Goal: Transaction & Acquisition: Purchase product/service

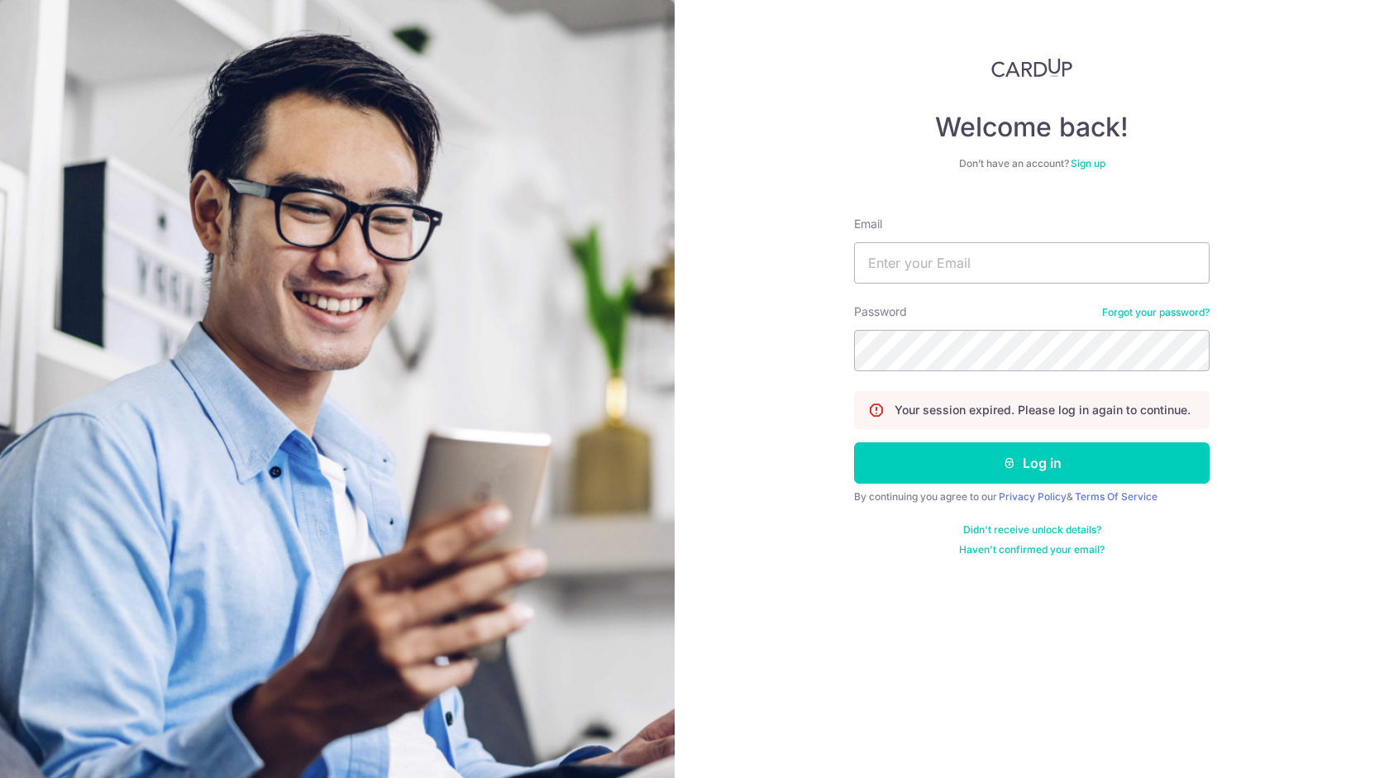
click at [909, 266] on input "Email" at bounding box center [1031, 262] width 355 height 41
type input "[EMAIL_ADDRESS][DOMAIN_NAME]"
click at [854, 442] on button "Log in" at bounding box center [1031, 462] width 355 height 41
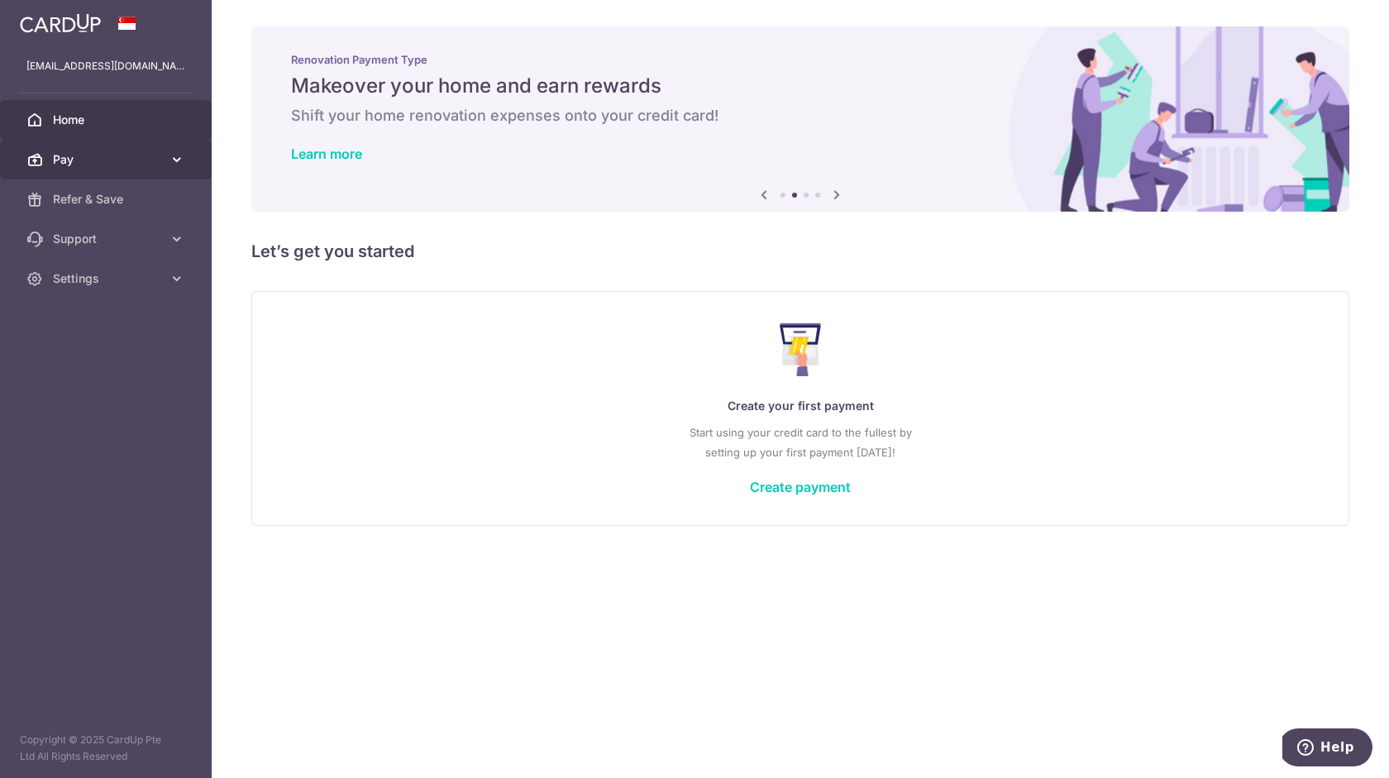
click at [60, 164] on span "Pay" at bounding box center [107, 159] width 109 height 17
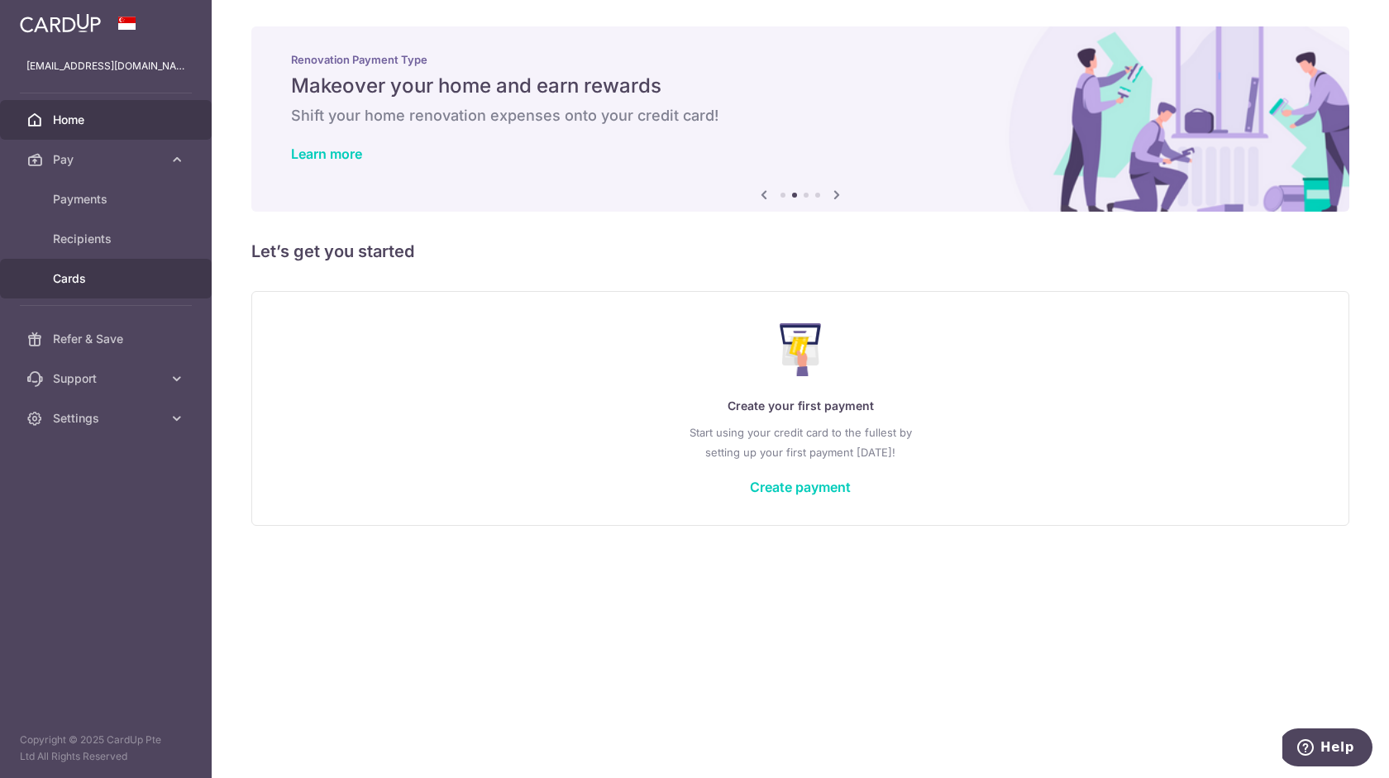
click at [88, 279] on span "Cards" at bounding box center [107, 278] width 109 height 17
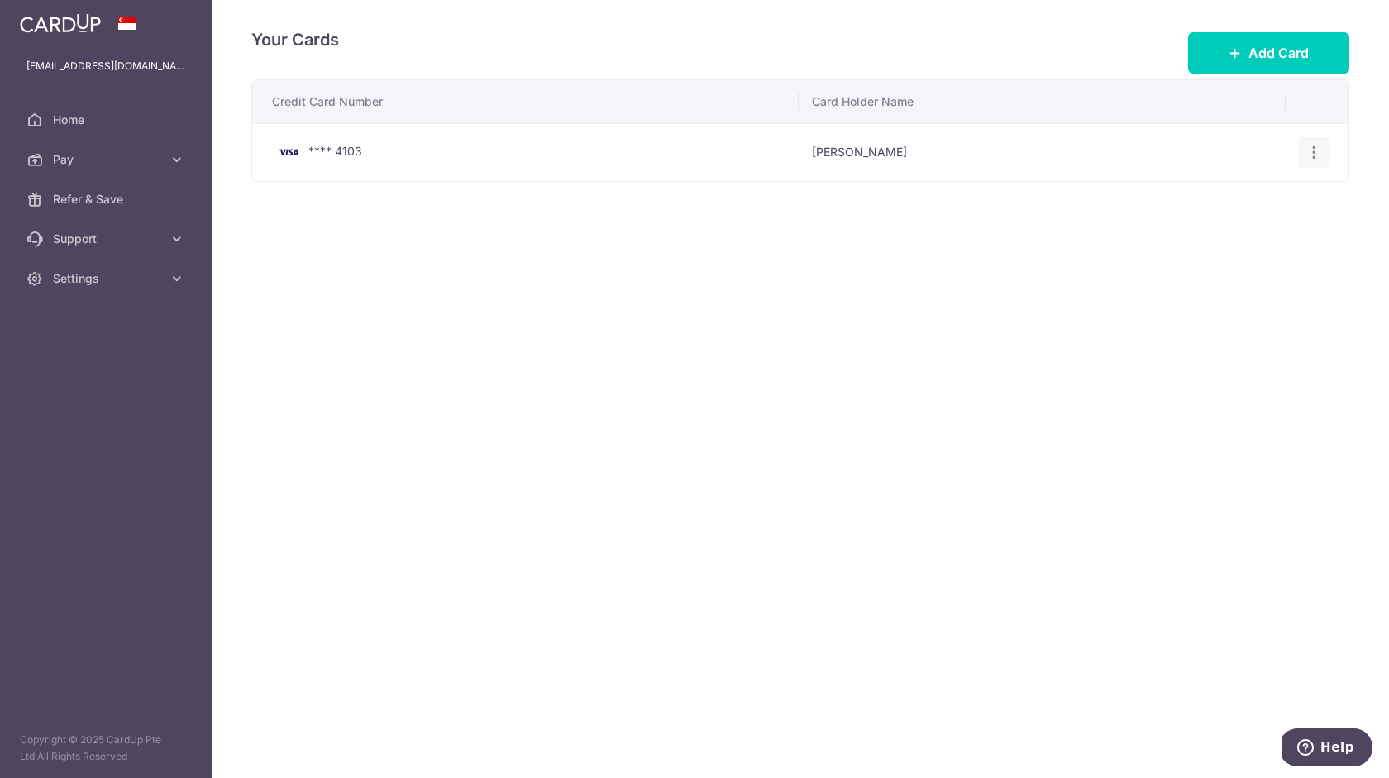
click at [1315, 154] on icon "button" at bounding box center [1313, 152] width 17 height 17
click at [1234, 197] on span "View/Edit" at bounding box center [1258, 198] width 112 height 20
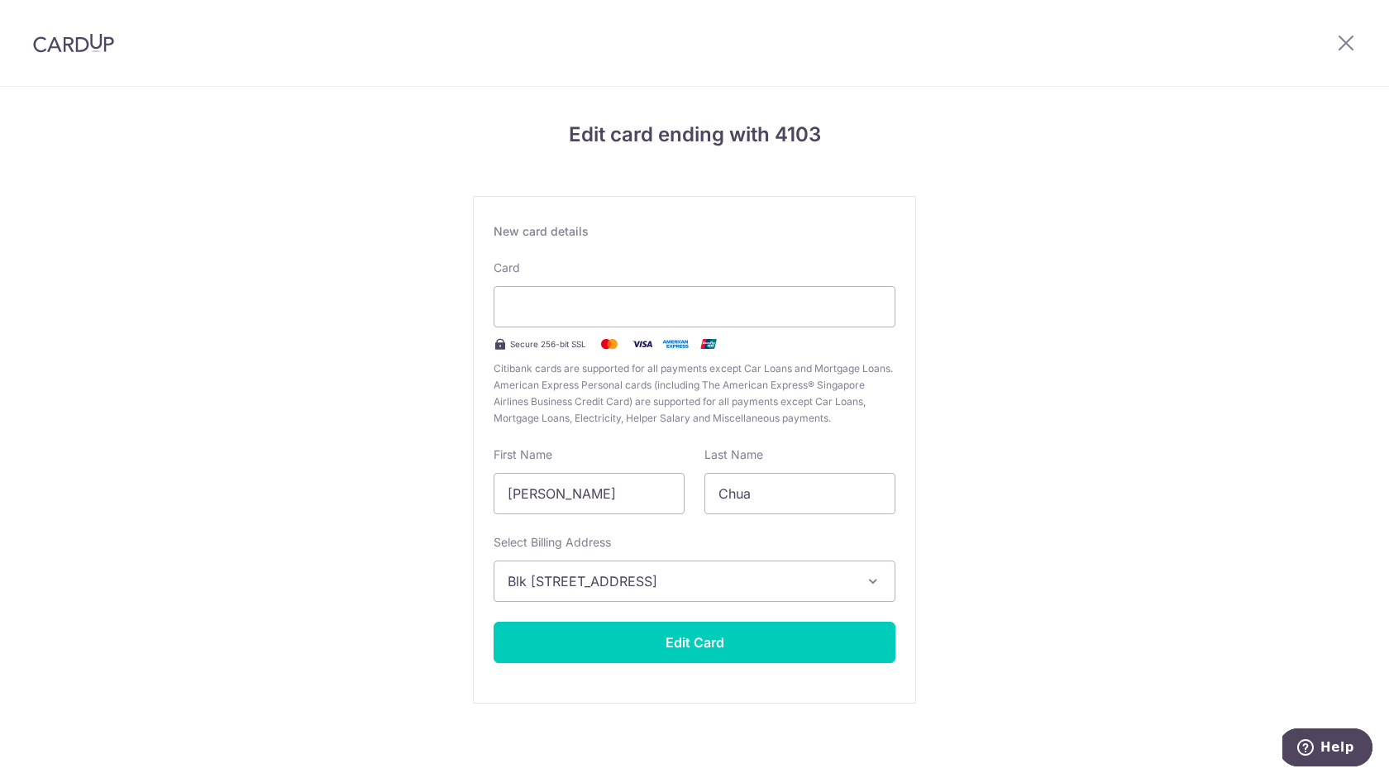
click at [217, 282] on div "Edit card ending with 4103 New card details Card Secure 256-bit SSL Citibank ca…" at bounding box center [694, 434] width 1389 height 694
click at [1330, 47] on div at bounding box center [1346, 43] width 86 height 86
click at [1341, 42] on icon at bounding box center [1346, 42] width 20 height 21
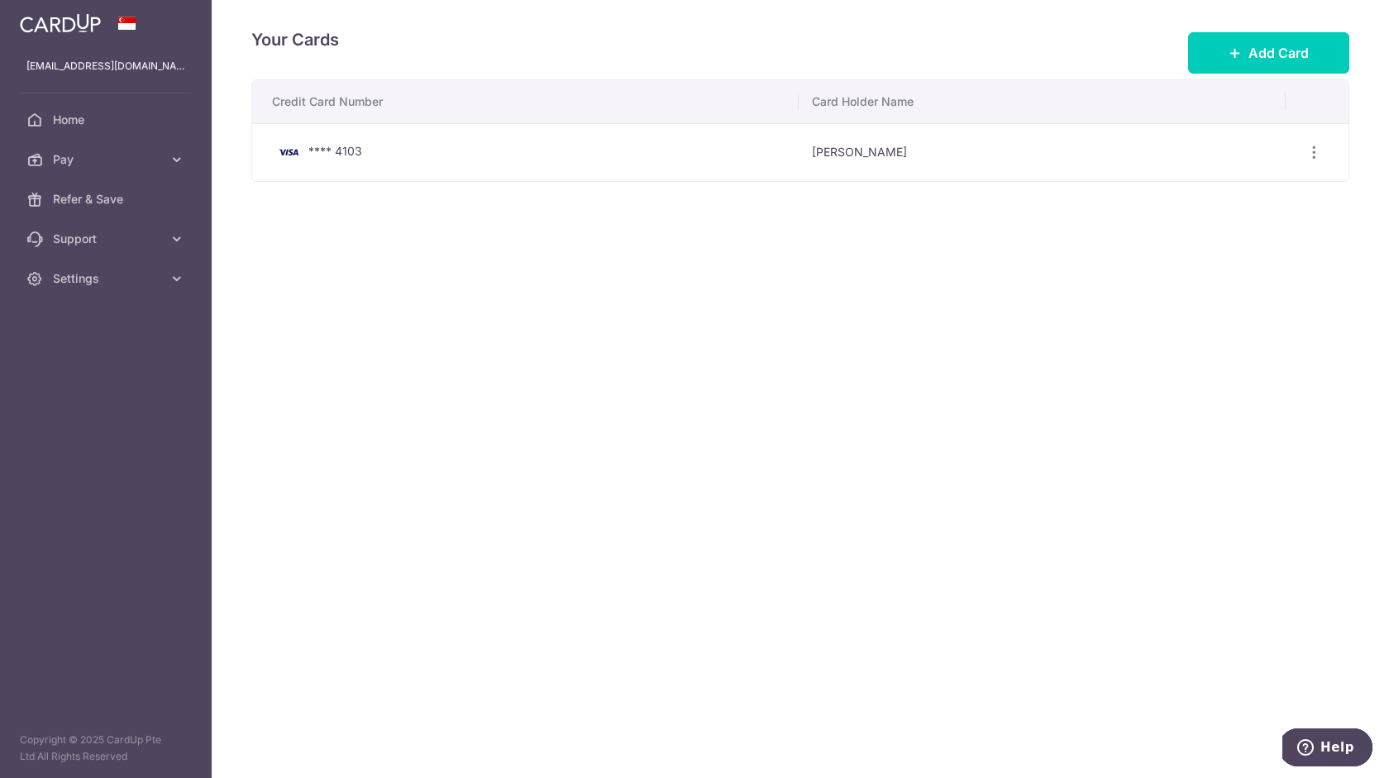
click at [550, 264] on div "Your Cards Add Card Credit Card Number Card Holder Name **** 4103 Samuel Chua V…" at bounding box center [800, 389] width 1177 height 778
click at [93, 203] on span "Refer & Save" at bounding box center [107, 199] width 109 height 17
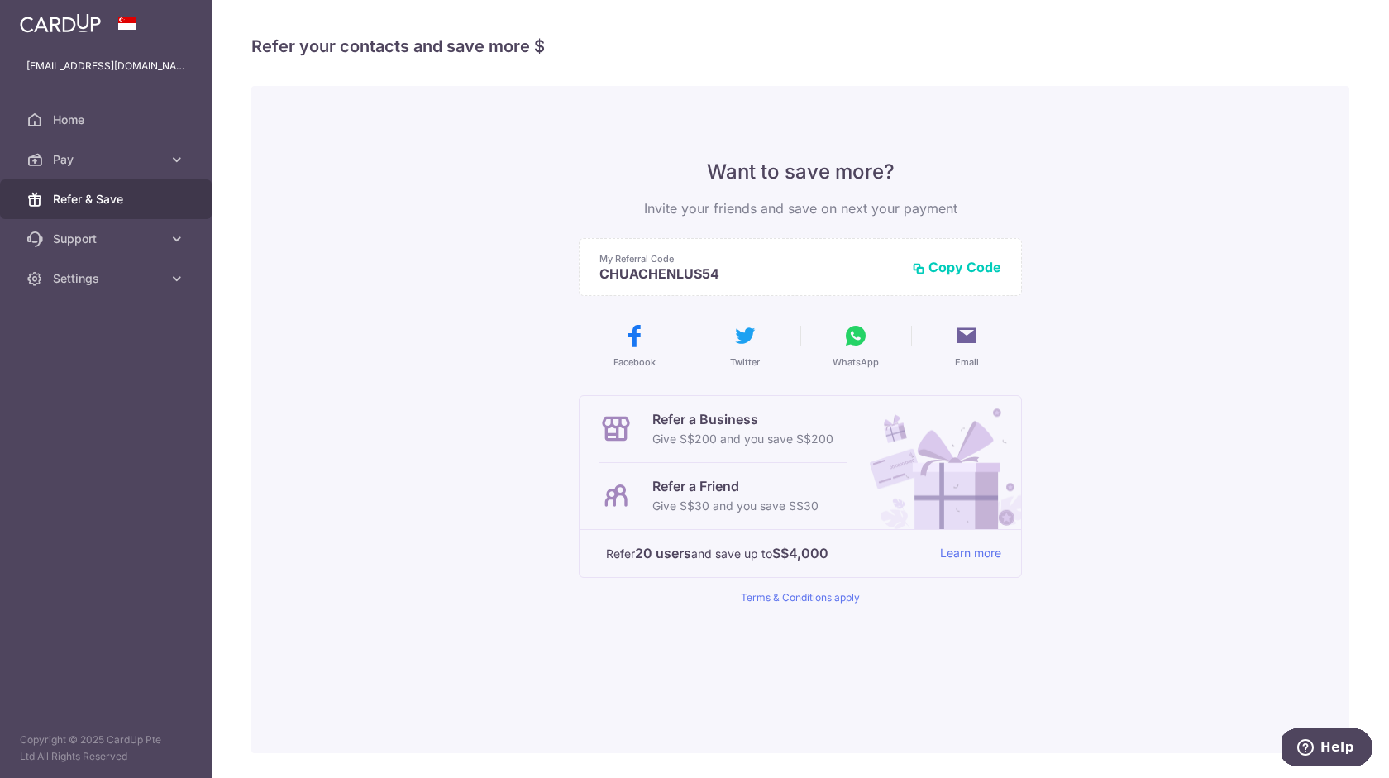
click at [355, 238] on div "Want to save more? Invite your friends and save on next your payment My Referra…" at bounding box center [800, 419] width 1098 height 667
click at [81, 123] on span "Home" at bounding box center [107, 120] width 109 height 17
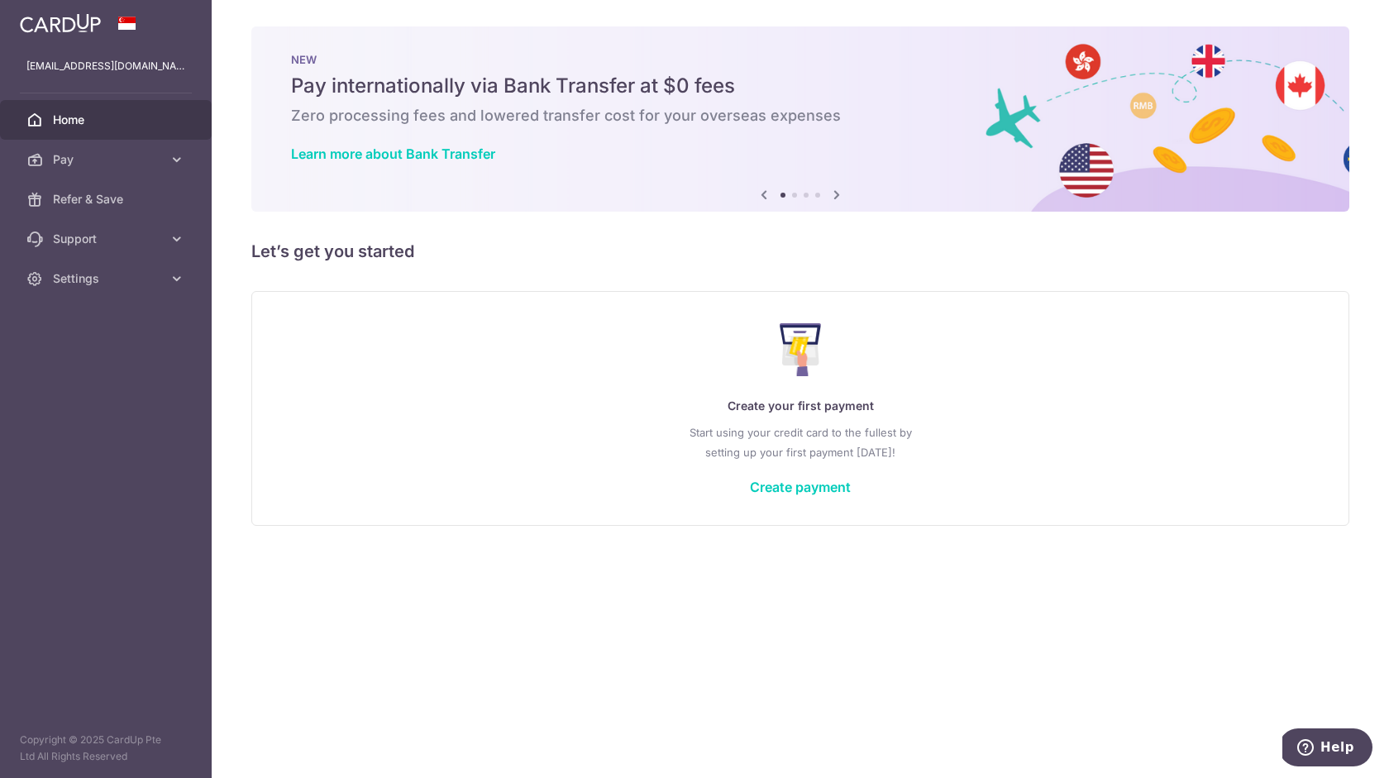
click at [756, 403] on p "Create your first payment" at bounding box center [800, 406] width 1030 height 20
click at [779, 488] on link "Create payment" at bounding box center [800, 487] width 101 height 17
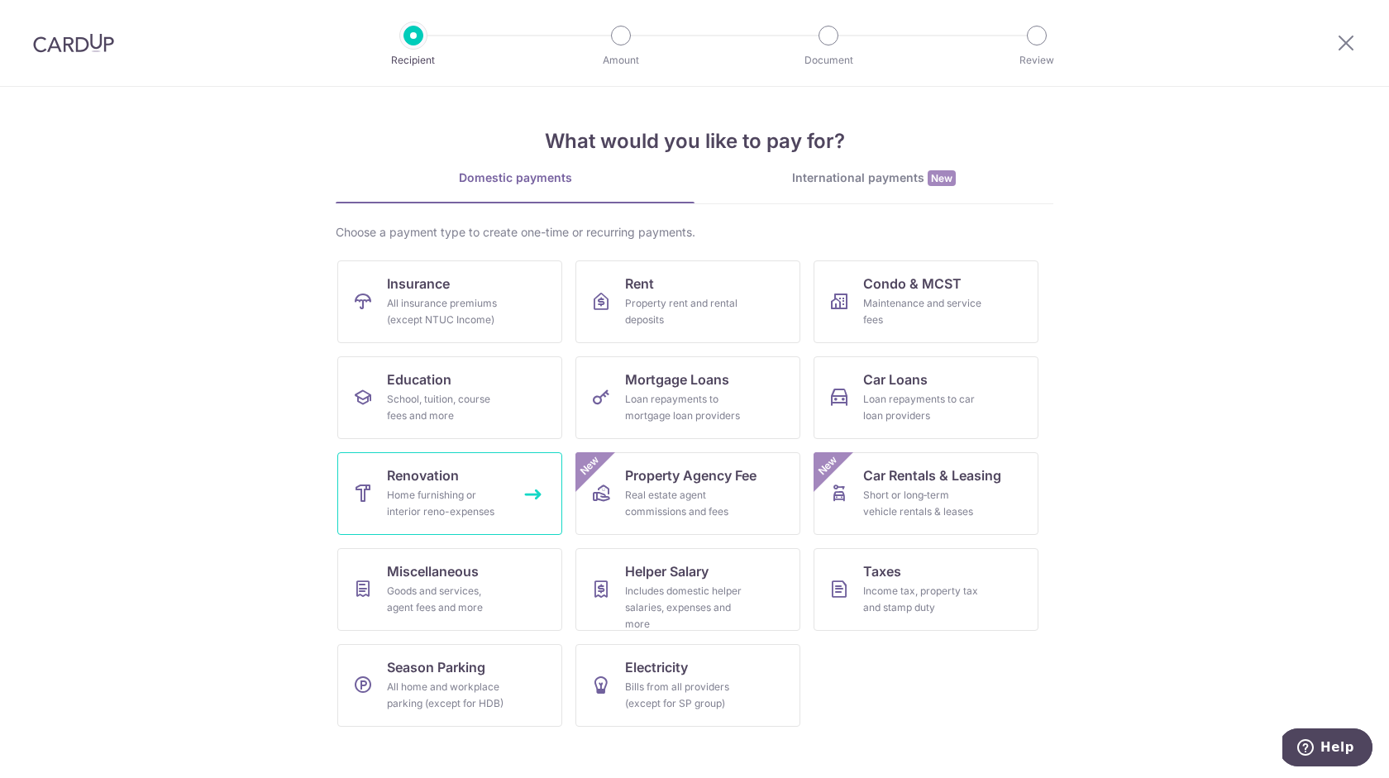
click at [439, 493] on div "Home furnishing or interior reno-expenses" at bounding box center [446, 503] width 119 height 33
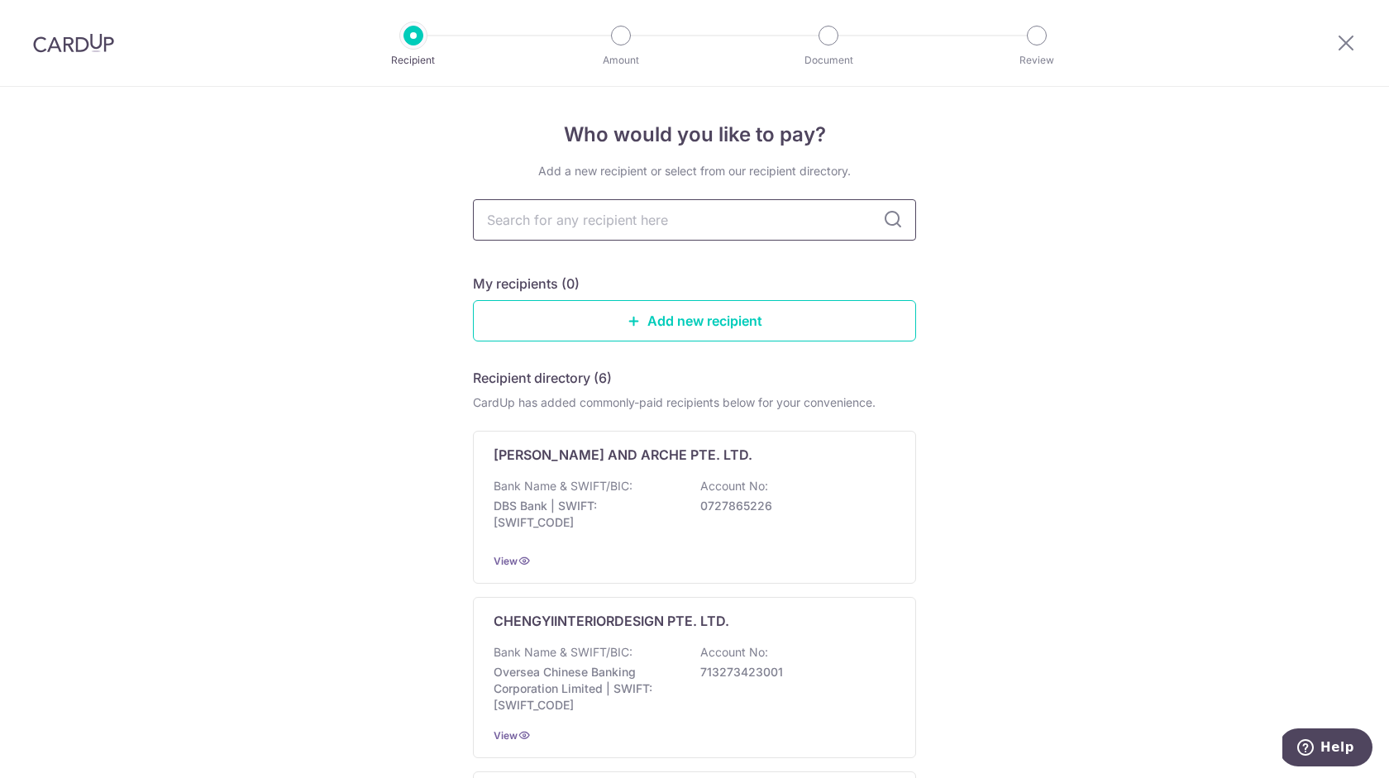
click at [603, 221] on input "text" at bounding box center [694, 219] width 443 height 41
type input "c"
click at [699, 329] on link "Add new recipient" at bounding box center [694, 320] width 443 height 41
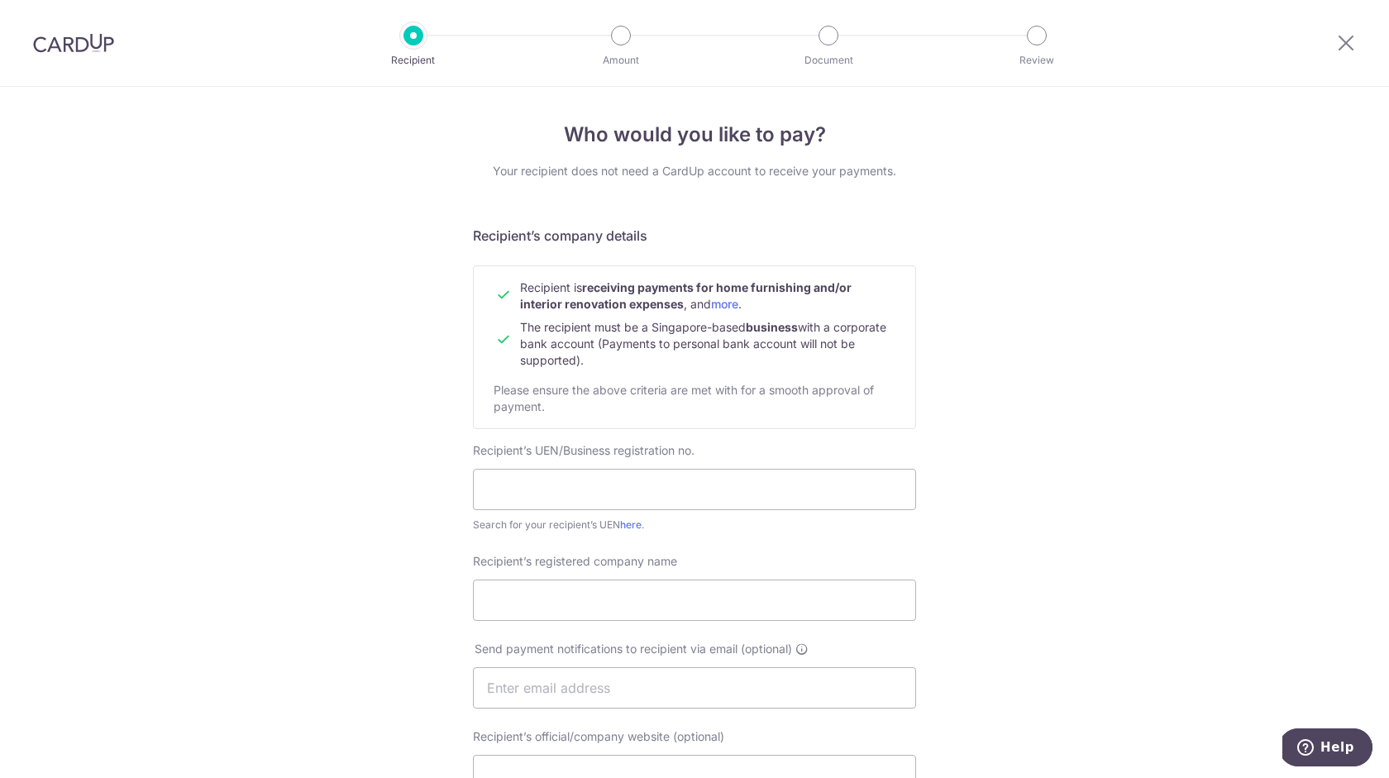
click at [1057, 375] on div "Who would you like to pay? Your recipient does not need a CardUp account to rec…" at bounding box center [694, 708] width 1389 height 1243
click at [735, 308] on link "more" at bounding box center [724, 304] width 27 height 14
click at [1126, 420] on div "Who would you like to pay? Your recipient does not need a CardUp account to rec…" at bounding box center [694, 708] width 1389 height 1243
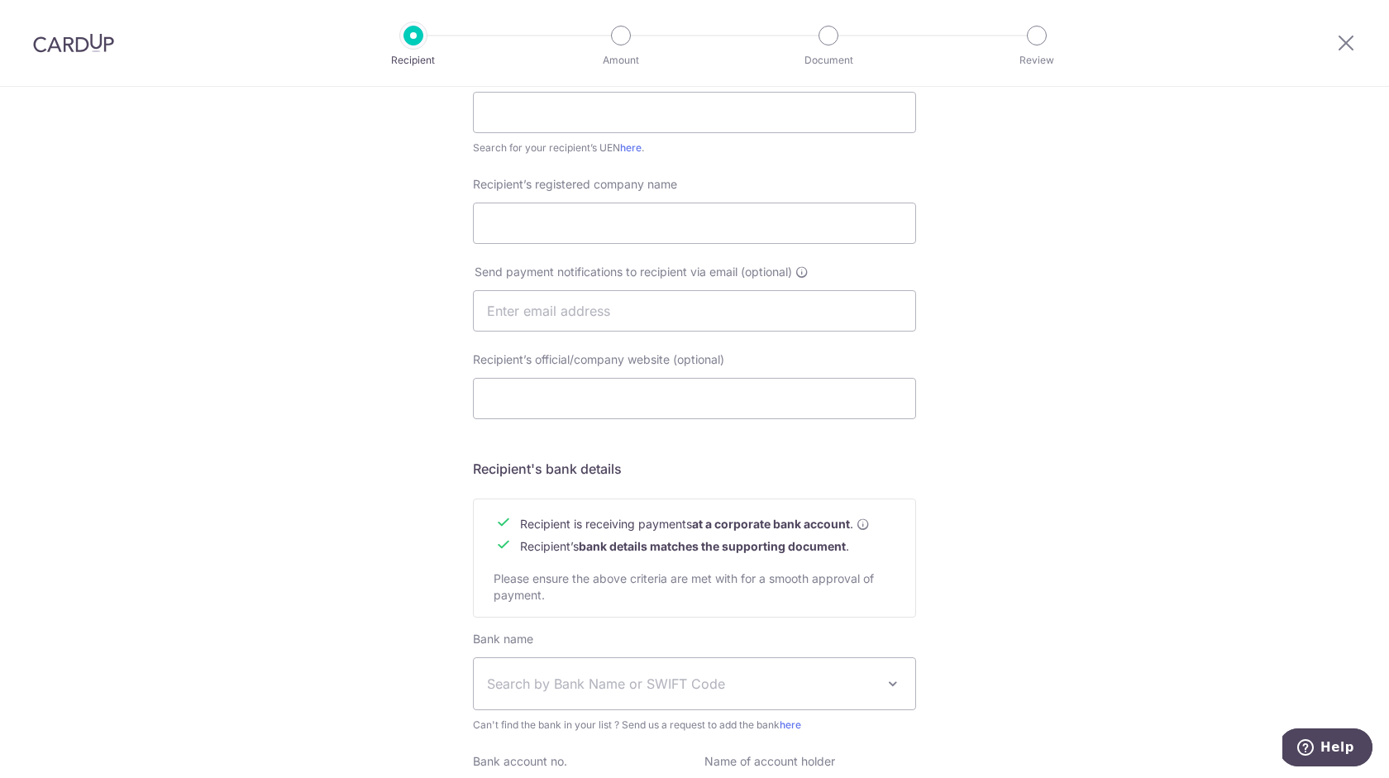
scroll to position [398, 0]
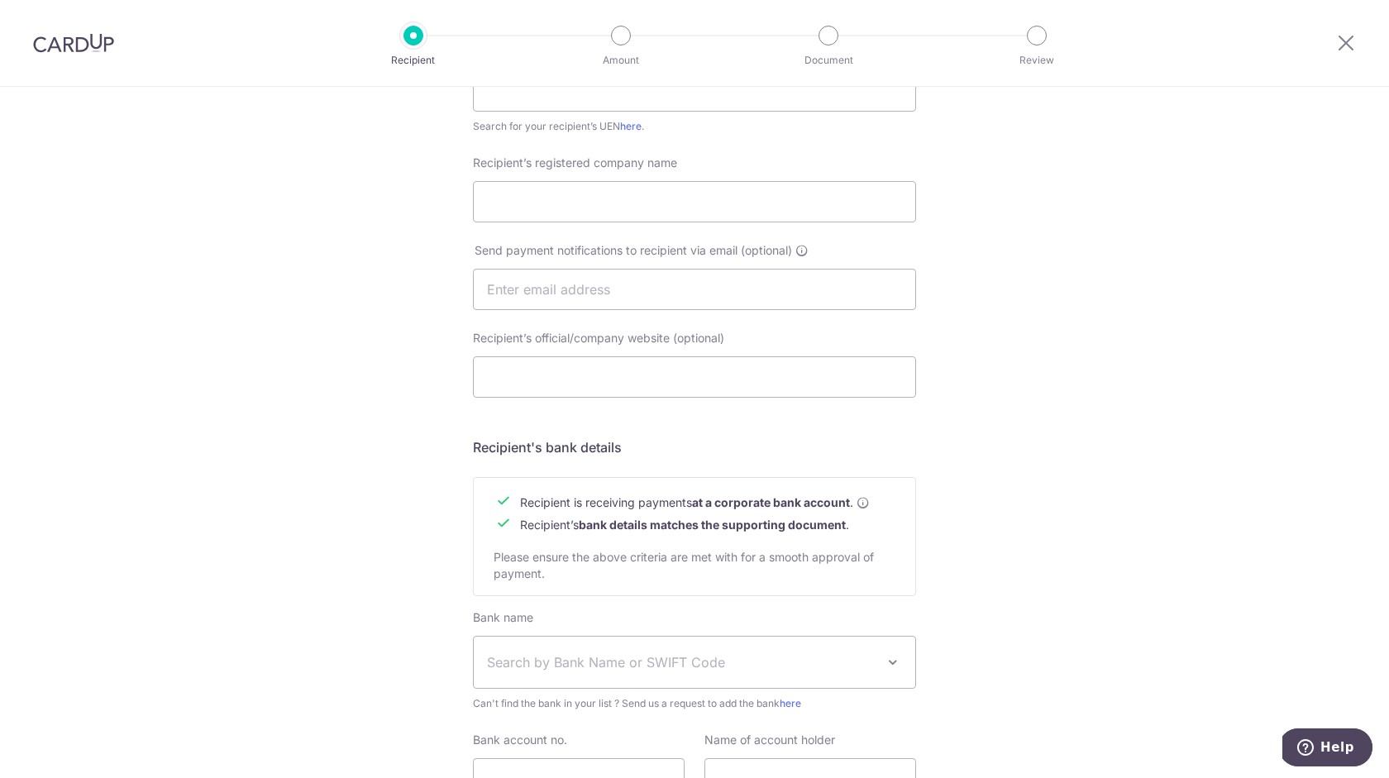
click at [1126, 420] on div "Who would you like to pay? Your recipient does not need a CardUp account to rec…" at bounding box center [694, 309] width 1389 height 1243
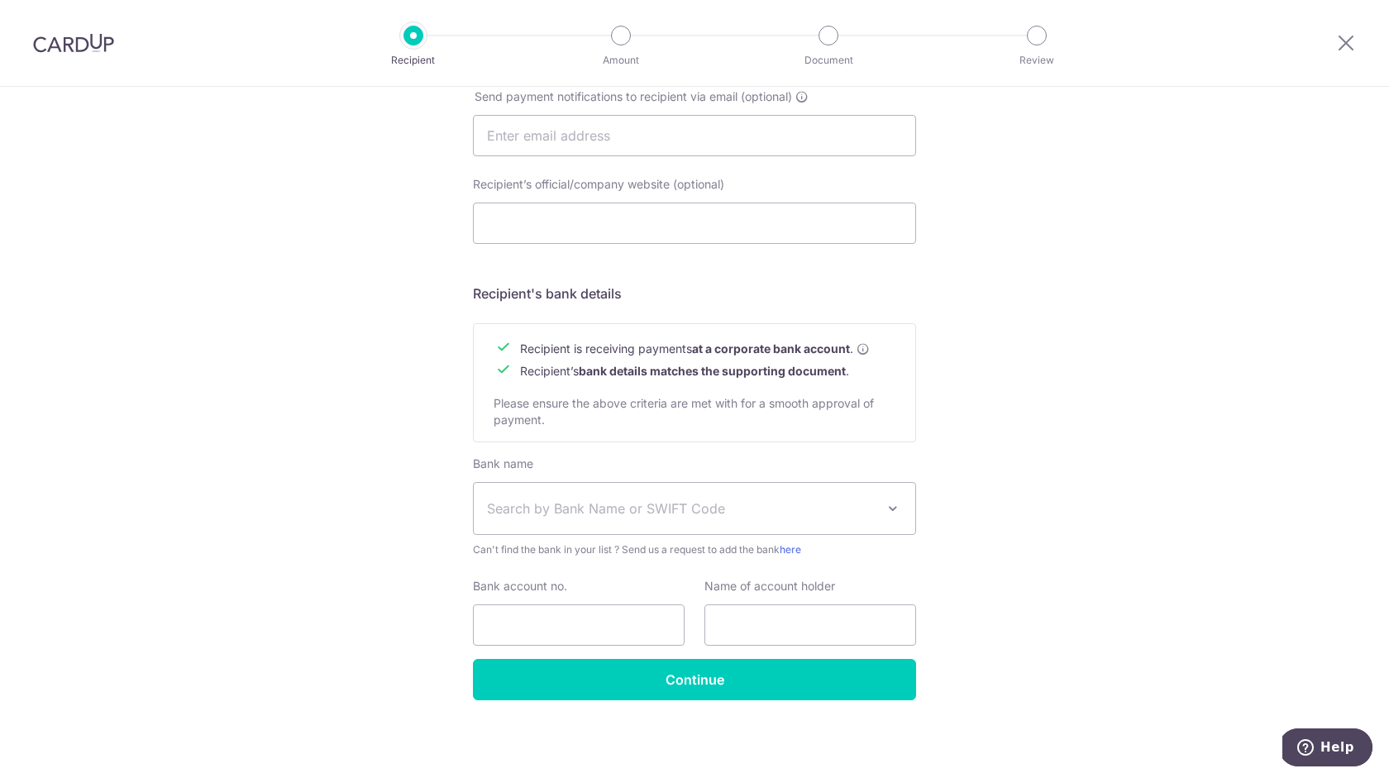
scroll to position [551, 0]
click at [799, 634] on input "text" at bounding box center [810, 625] width 212 height 41
click at [1116, 535] on div "Who would you like to pay? Your recipient does not need a CardUp account to rec…" at bounding box center [694, 156] width 1389 height 1243
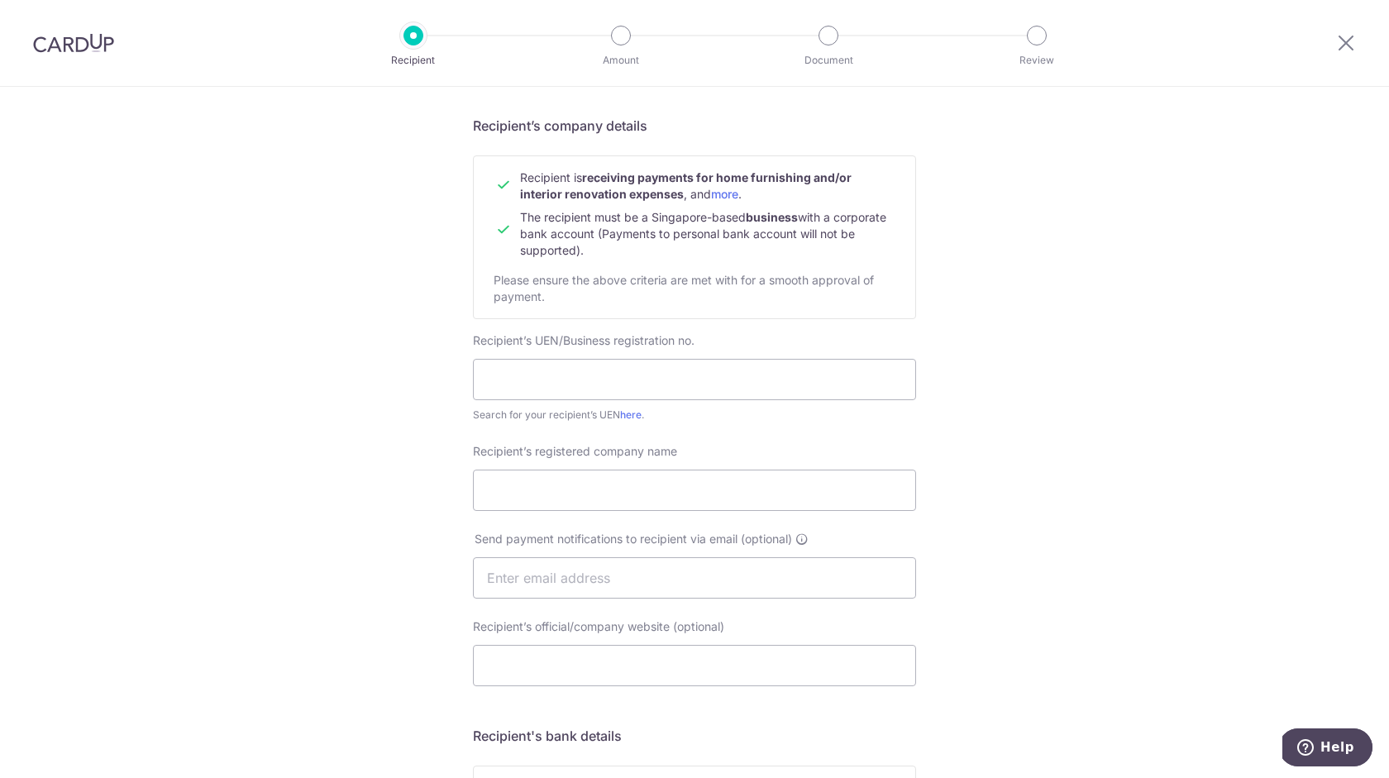
scroll to position [36, 0]
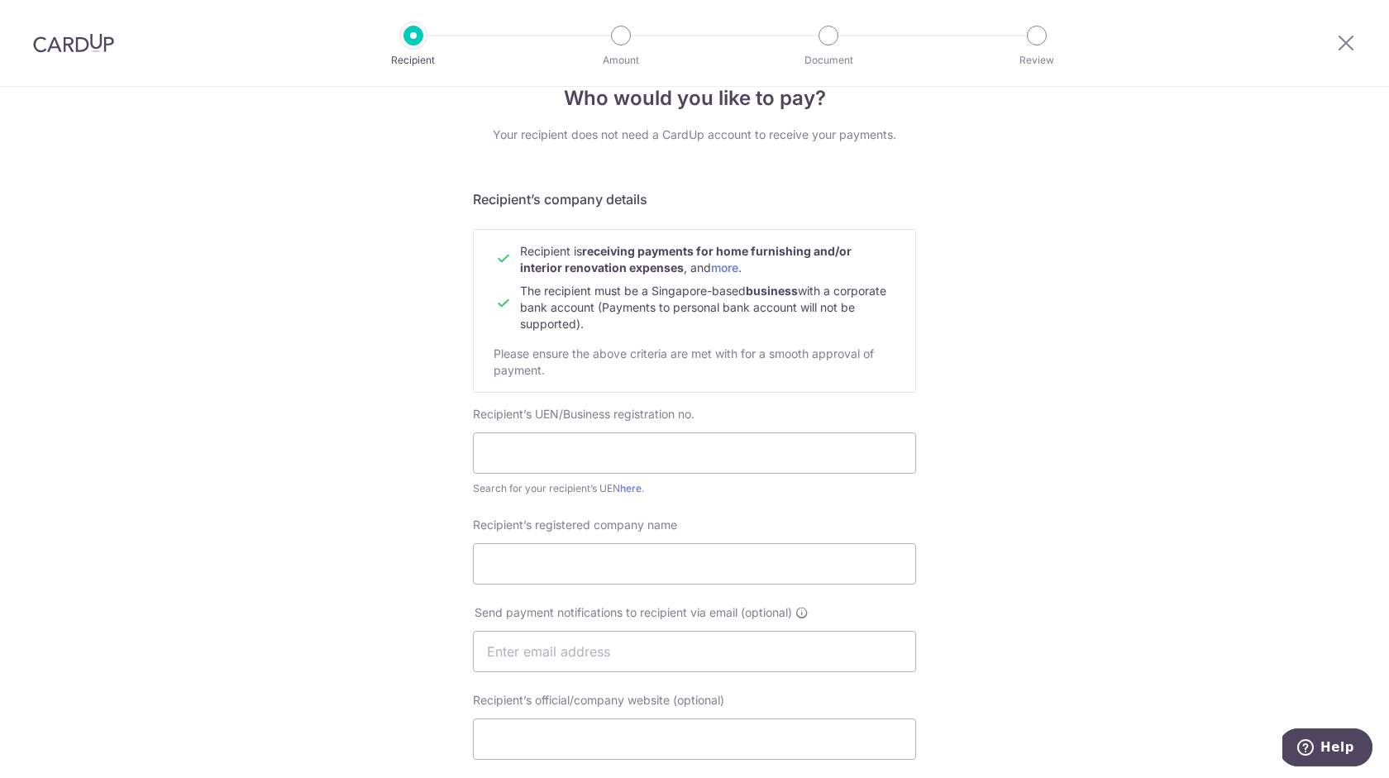
click at [620, 476] on div "Recipient’s UEN/Business registration no. Search for your recipient’s UEN here ." at bounding box center [694, 451] width 443 height 91
click at [634, 446] on input "text" at bounding box center [694, 452] width 443 height 41
type input "201839450R"
click at [603, 560] on input "Recipient’s registered company name" at bounding box center [694, 563] width 443 height 41
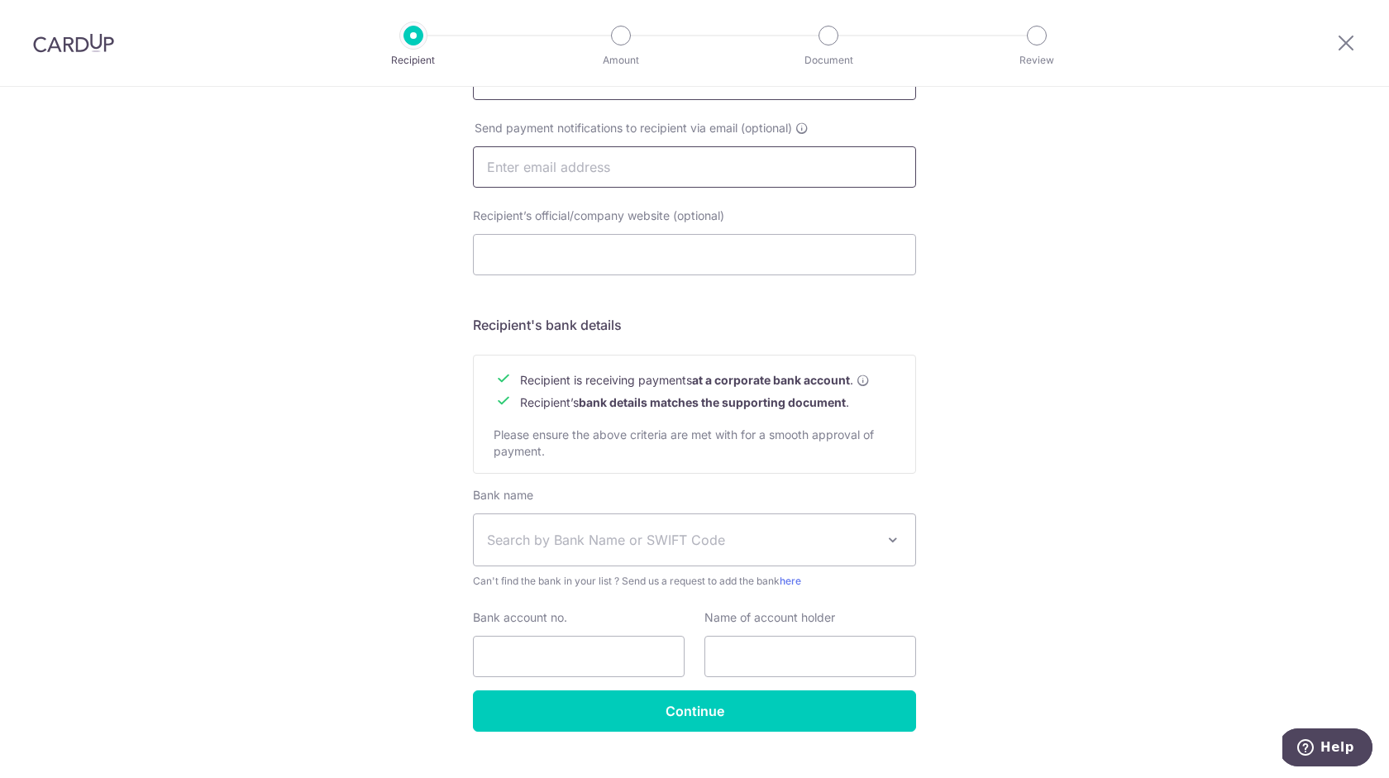
scroll to position [553, 0]
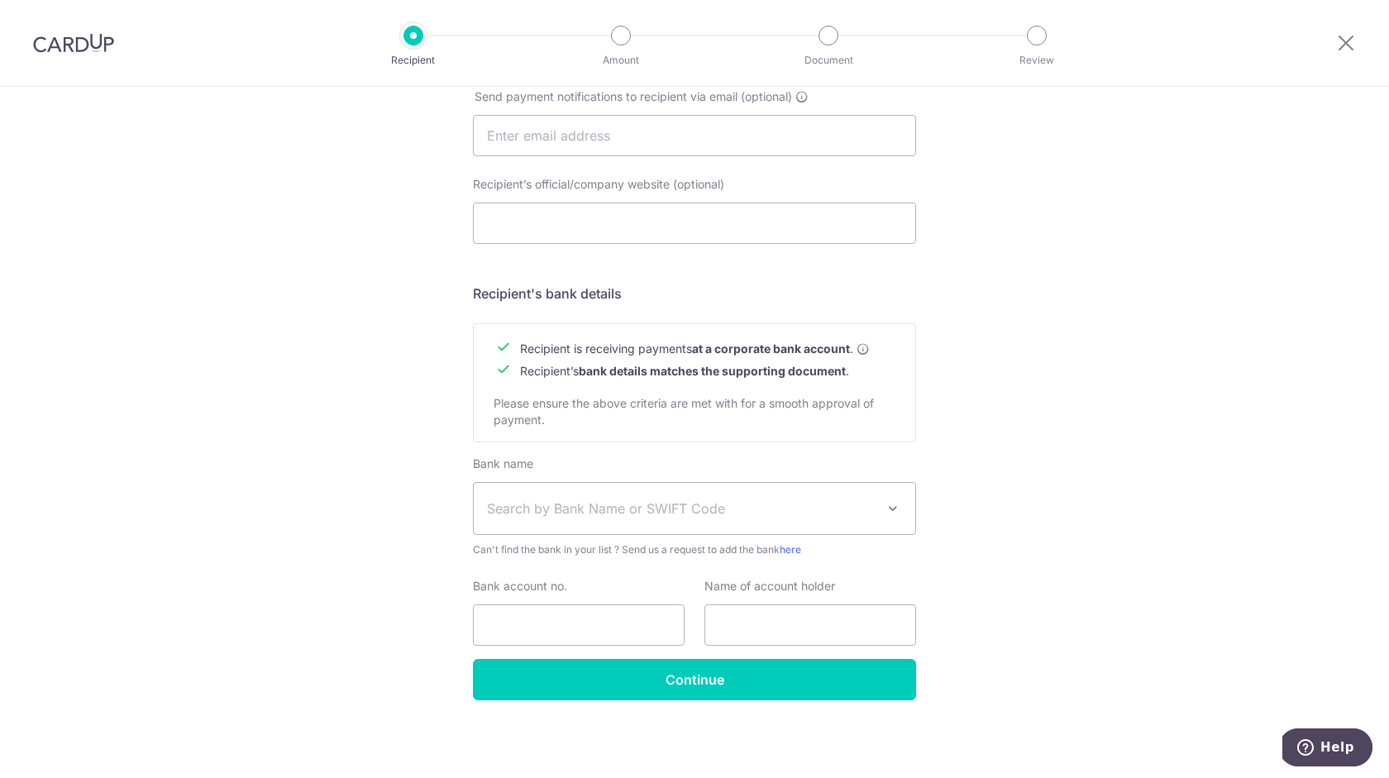
type input "KEY CONCEPT PTE. LTD."
click at [751, 503] on span "Search by Bank Name or SWIFT Code" at bounding box center [681, 508] width 388 height 20
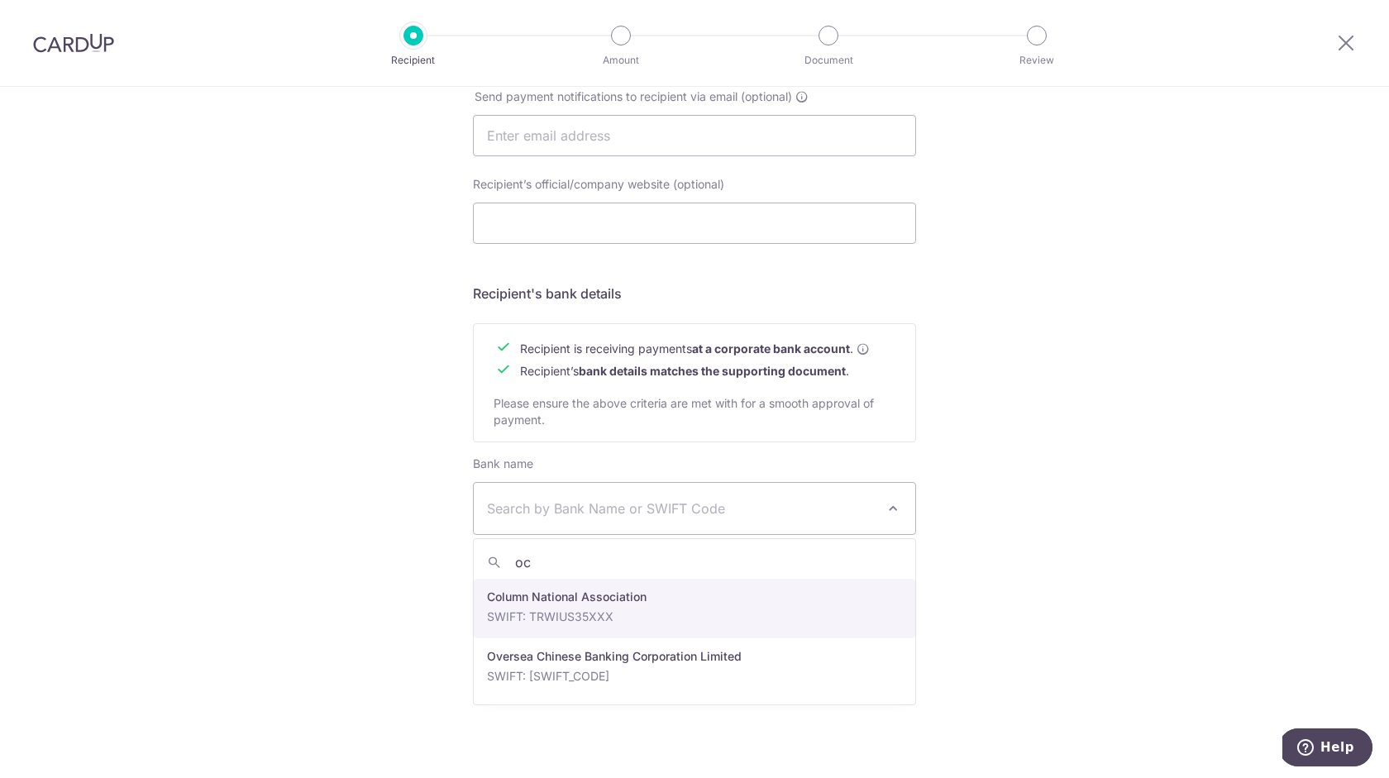
type input "oc"
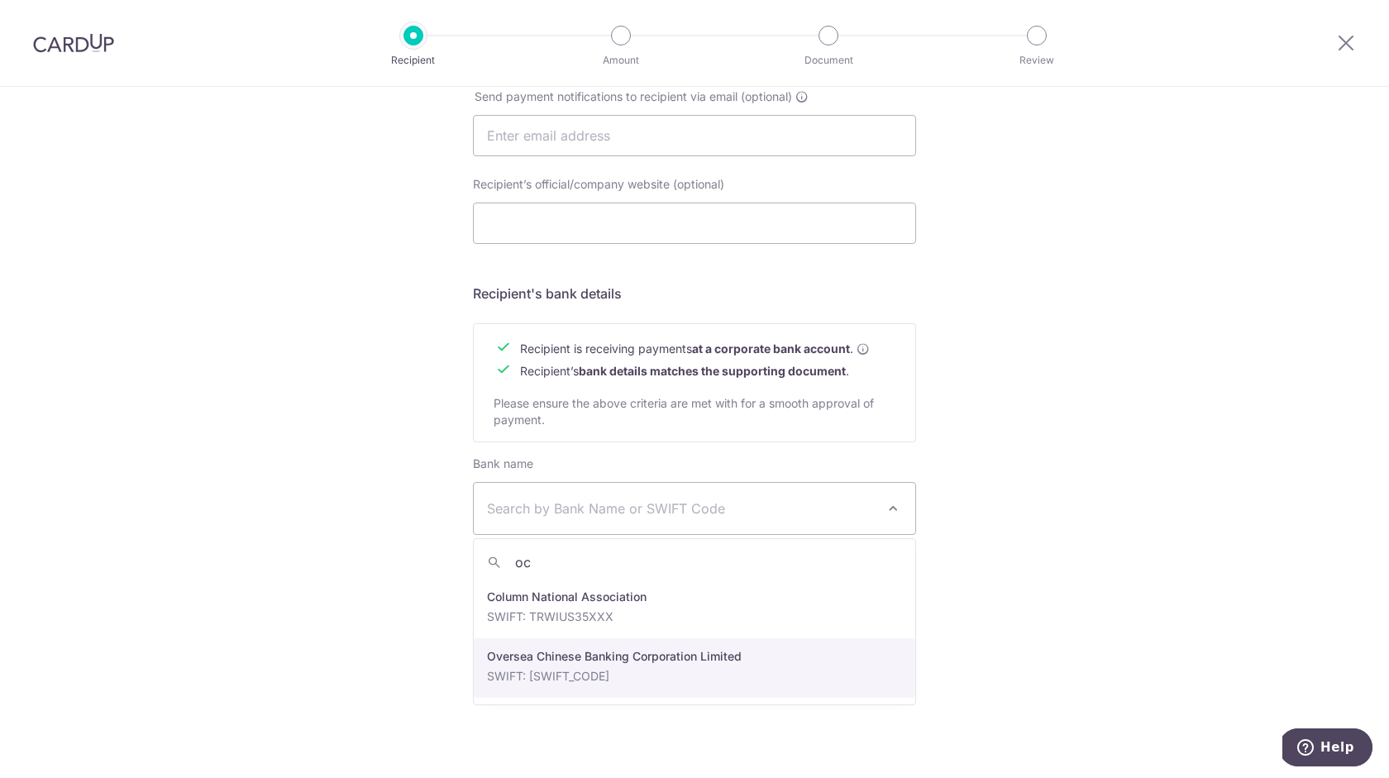
select select "12"
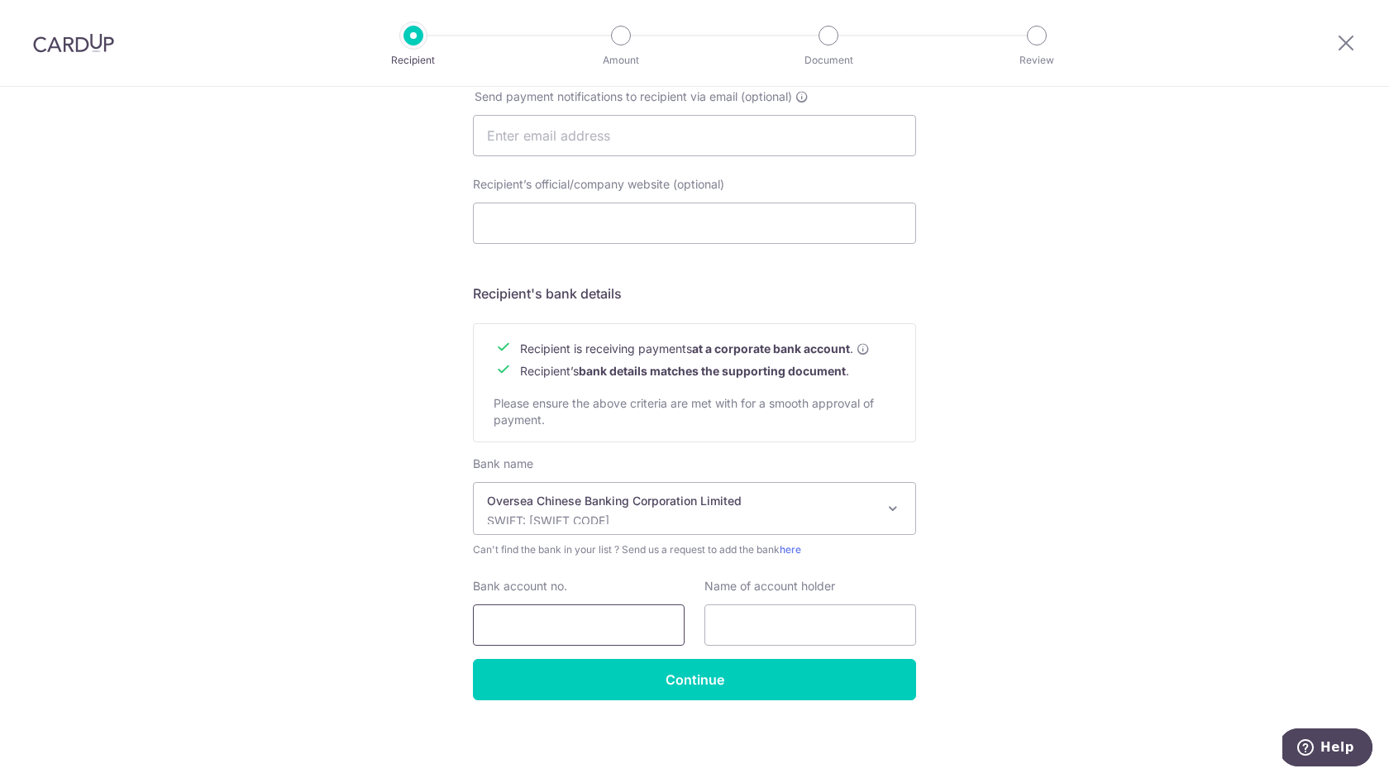
click at [628, 614] on input "Bank account no." at bounding box center [579, 624] width 212 height 41
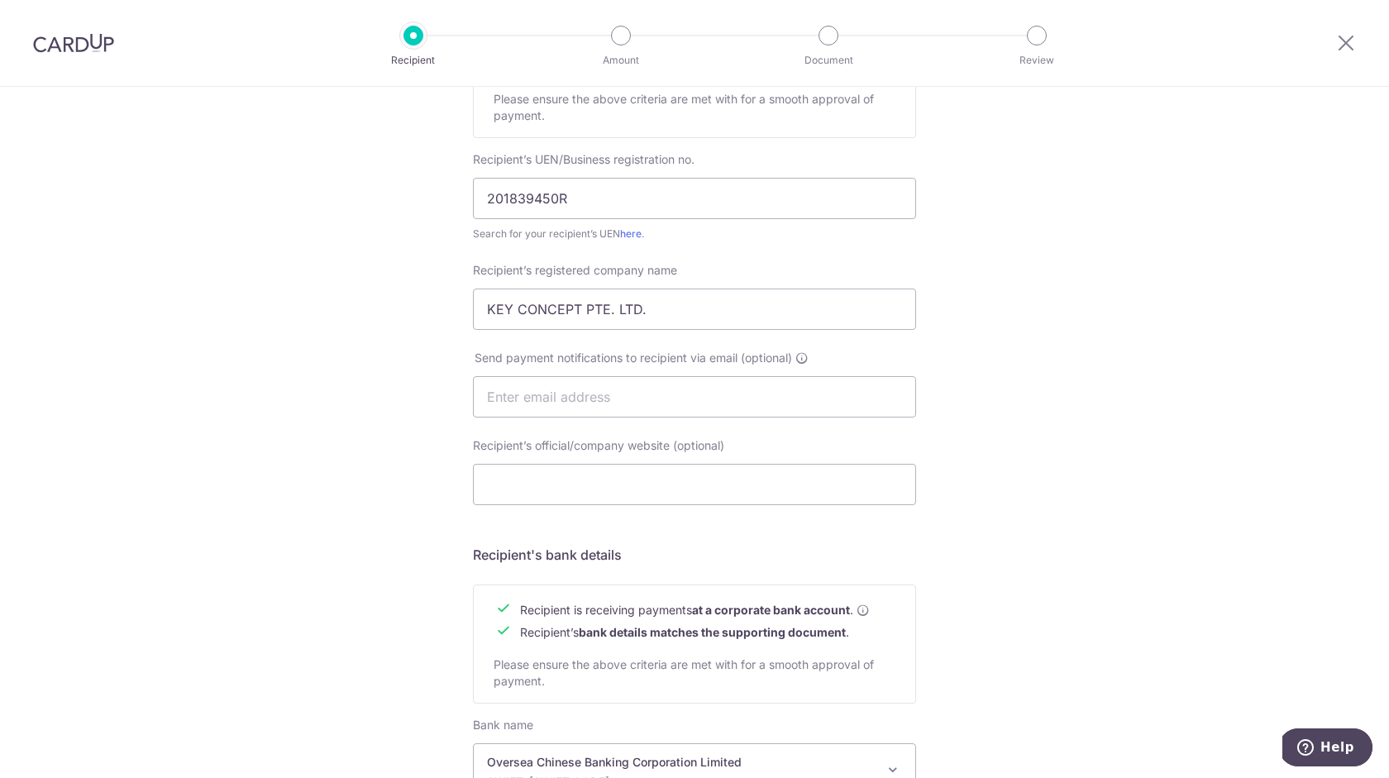
scroll to position [287, 0]
click at [632, 237] on link "here" at bounding box center [630, 237] width 21 height 12
click at [650, 203] on input "201839450R" at bounding box center [694, 202] width 443 height 41
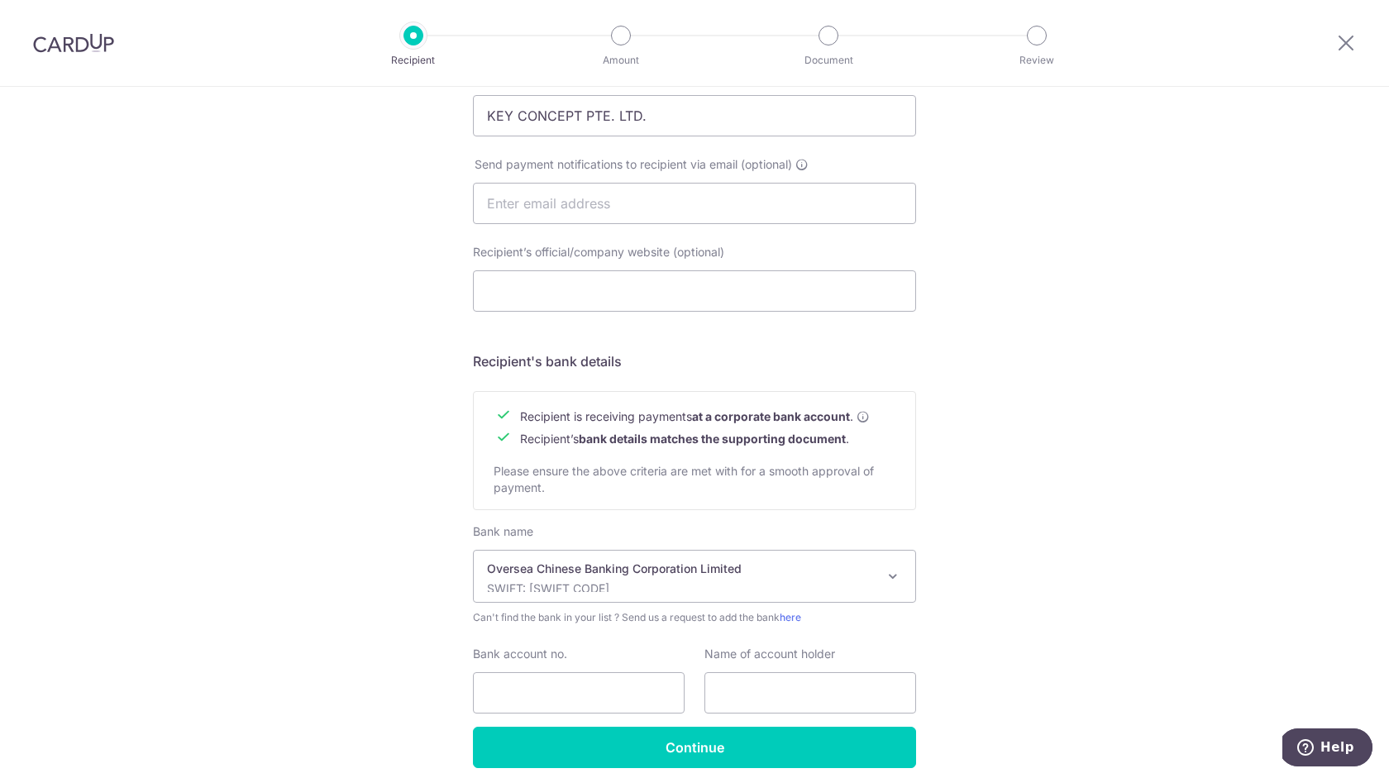
scroll to position [553, 0]
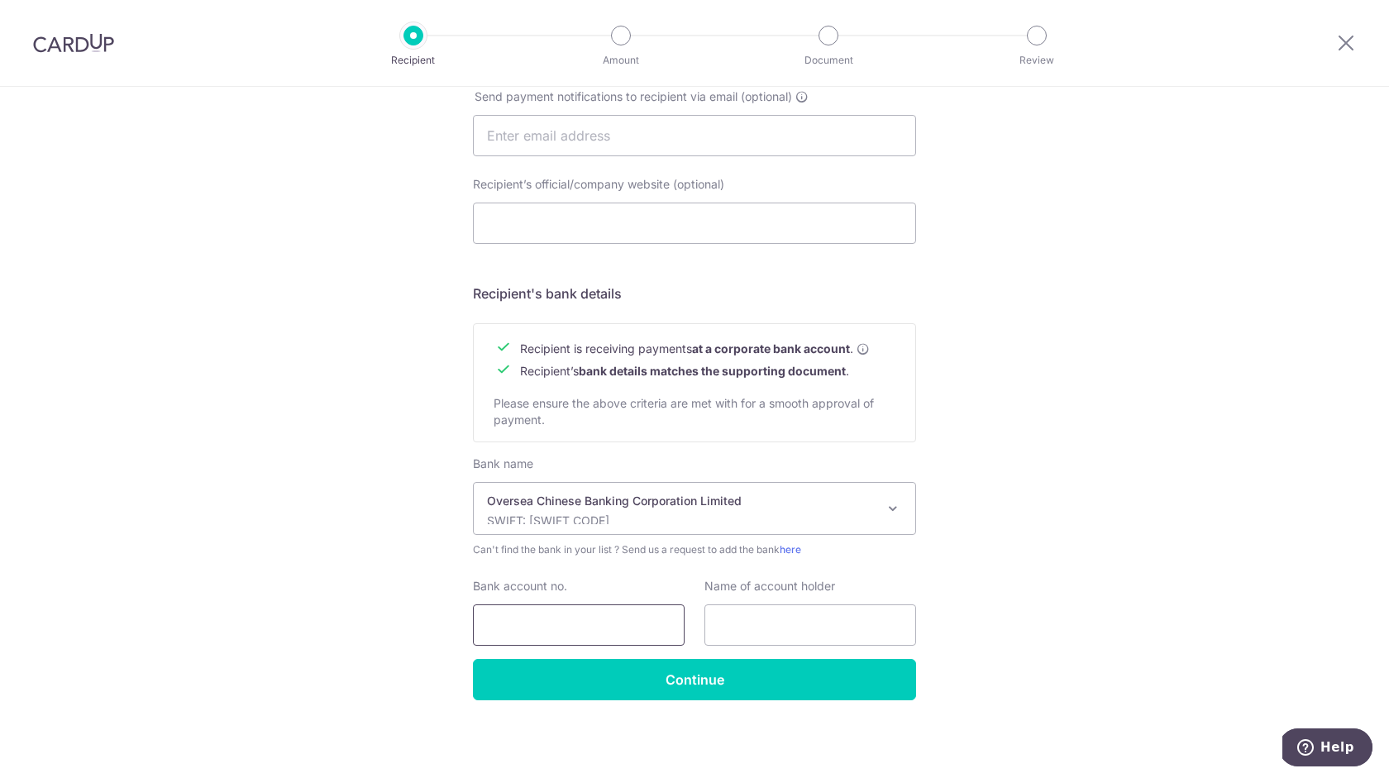
click at [498, 628] on input "Bank account no." at bounding box center [579, 624] width 212 height 41
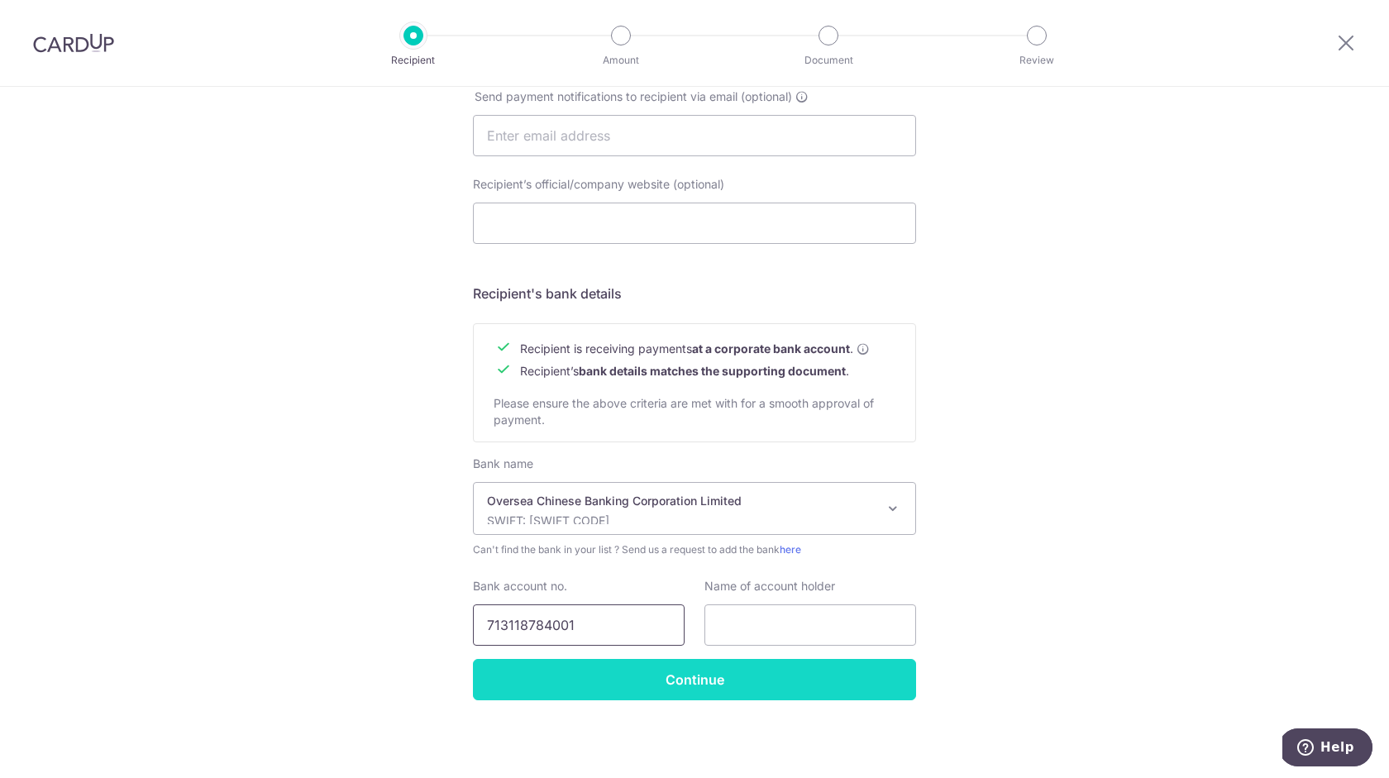
type input "713118784001"
click at [770, 688] on input "Continue" at bounding box center [694, 679] width 443 height 41
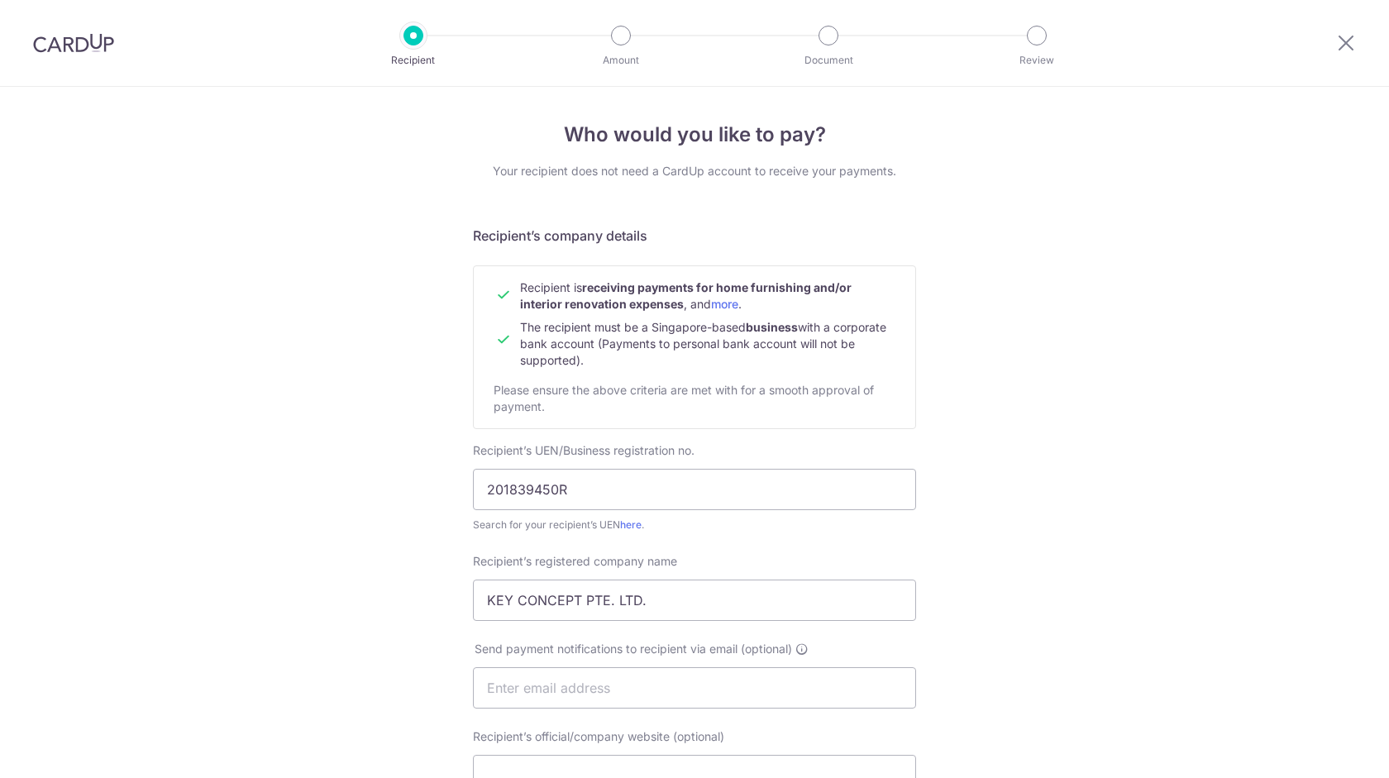
scroll to position [593, 0]
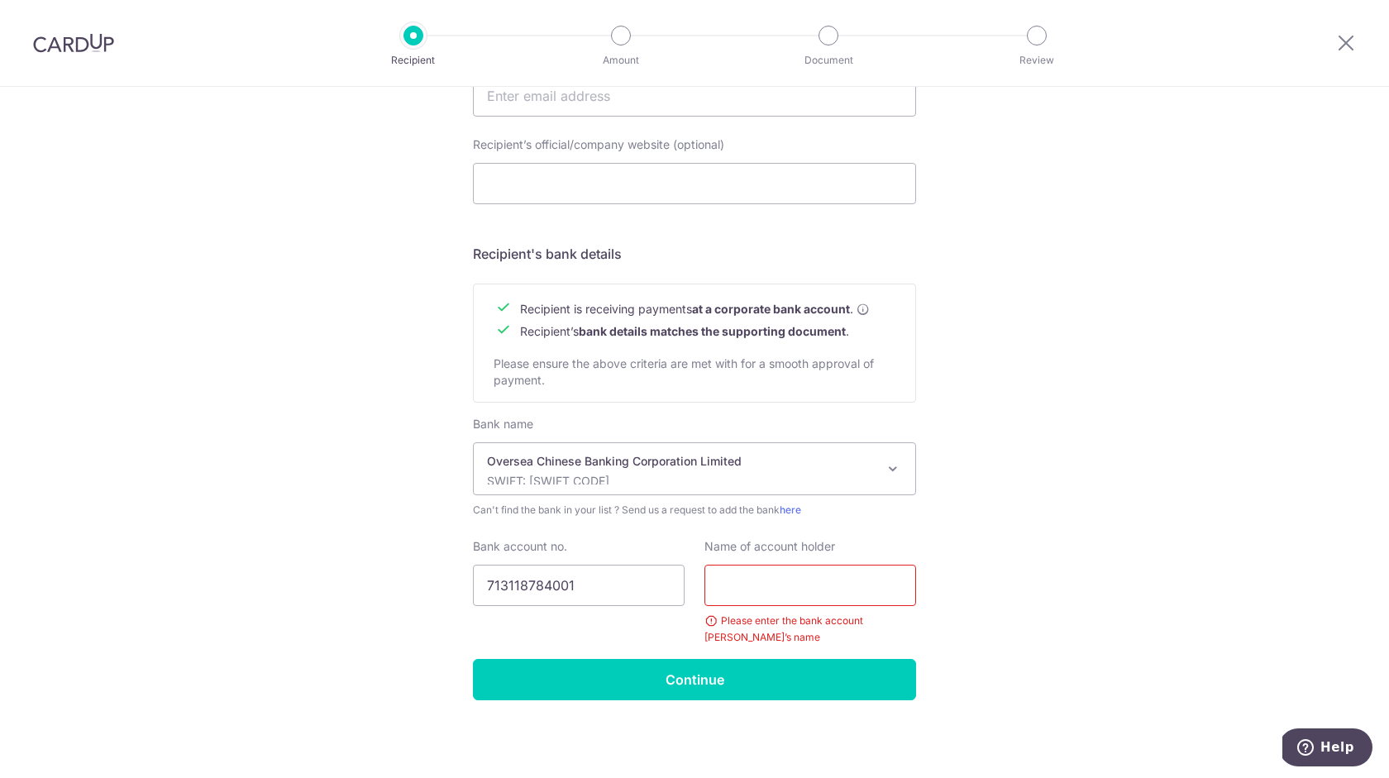
click at [715, 622] on div "Please enter the bank account holder’s name" at bounding box center [810, 628] width 212 height 33
click at [1201, 446] on div "Who would you like to pay? Your recipient does not need a CardUp account to rec…" at bounding box center [694, 136] width 1389 height 1283
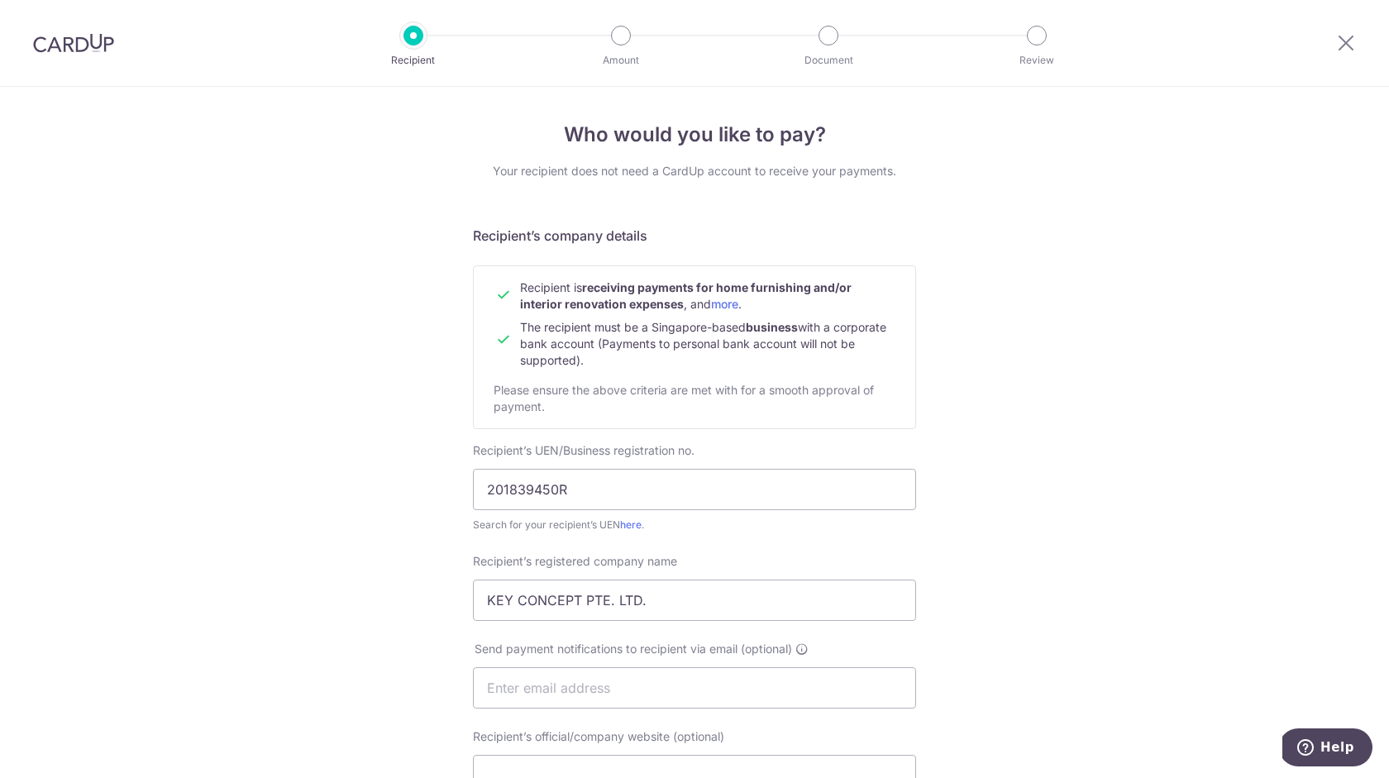
click at [1341, 31] on div at bounding box center [1346, 43] width 86 height 86
click at [1346, 45] on icon at bounding box center [1346, 42] width 20 height 21
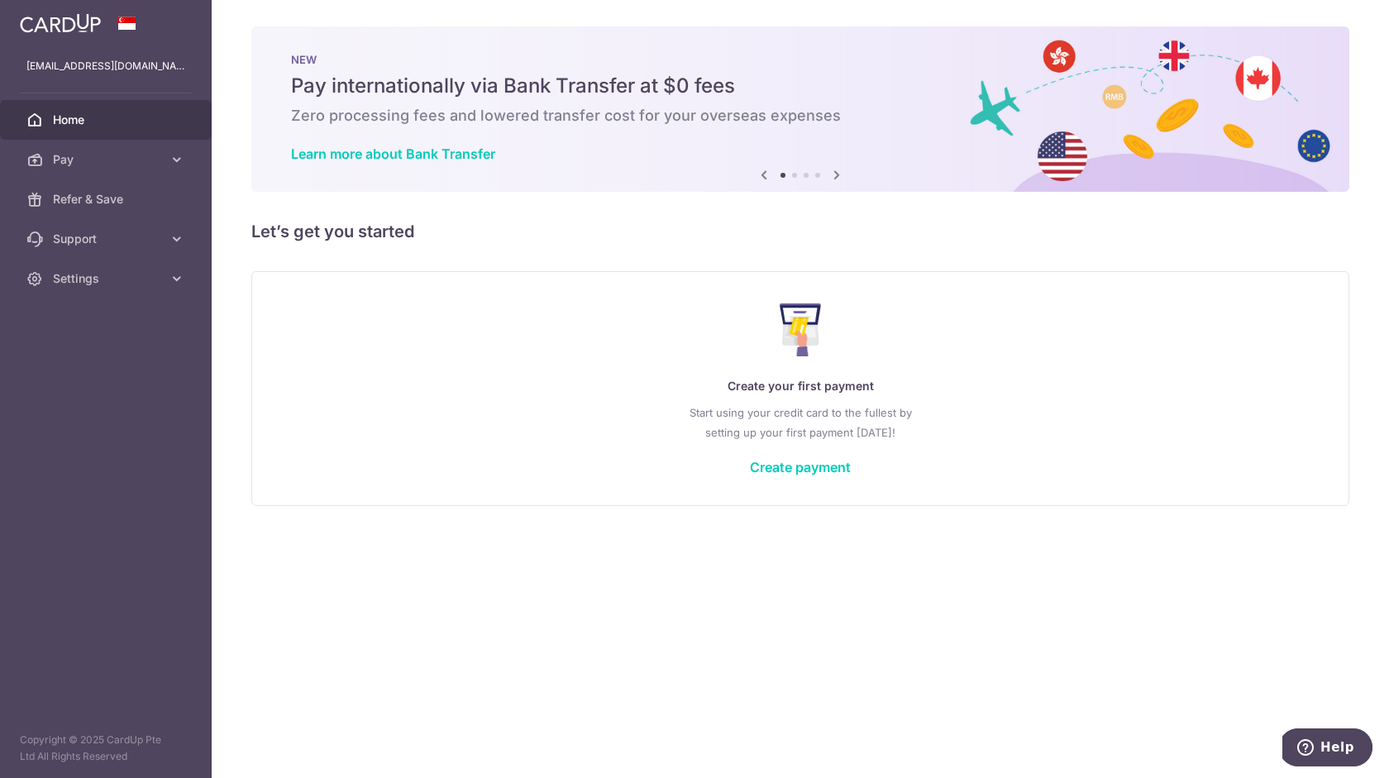
click at [1147, 552] on div "× Pause Schedule Pause all future payments in this series Pause just this one p…" at bounding box center [800, 389] width 1177 height 778
